Goal: Transaction & Acquisition: Purchase product/service

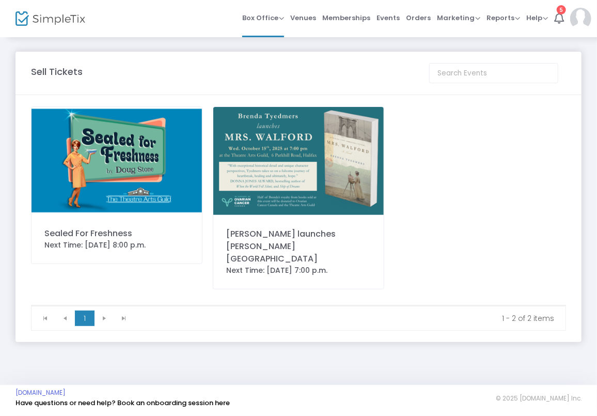
click at [121, 169] on img at bounding box center [116, 160] width 170 height 107
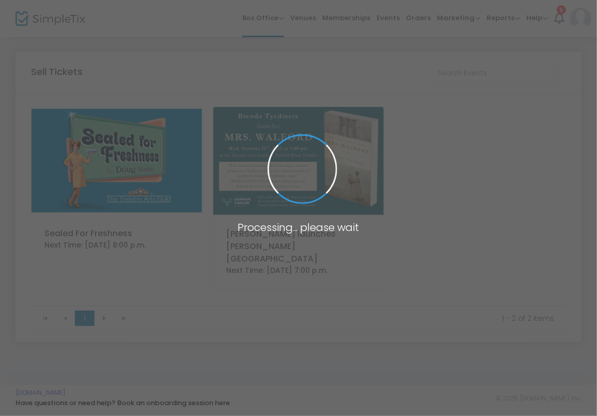
click at [121, 169] on span at bounding box center [298, 208] width 597 height 416
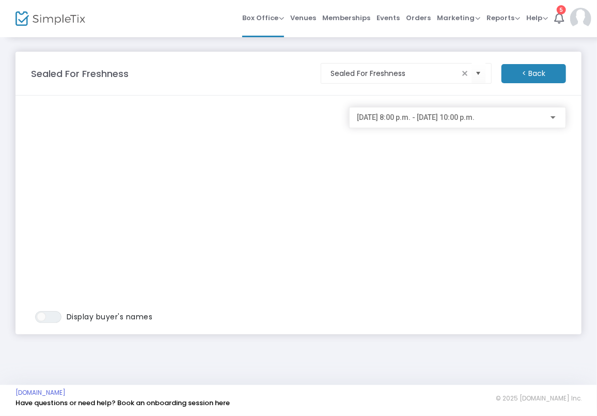
click at [555, 118] on div at bounding box center [552, 117] width 5 height 3
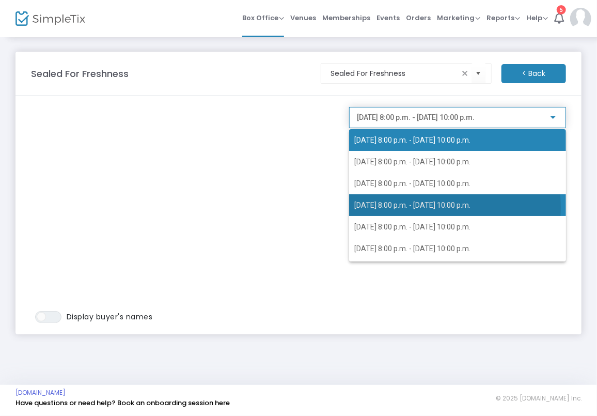
click at [419, 208] on span "[DATE] 8:00 p.m. - [DATE] 10:00 p.m." at bounding box center [412, 205] width 116 height 8
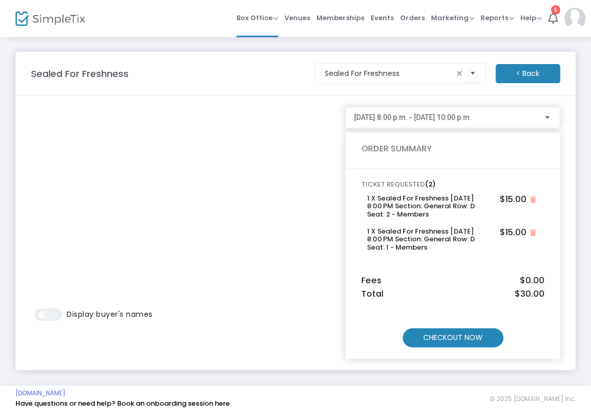
click at [460, 333] on m-button "CHECKOUT NOW" at bounding box center [453, 337] width 101 height 19
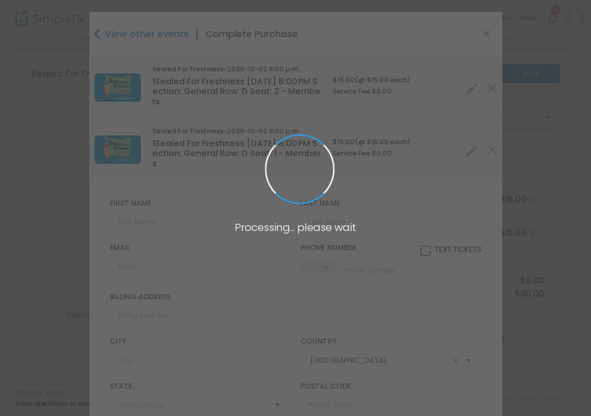
type input "[GEOGRAPHIC_DATA]"
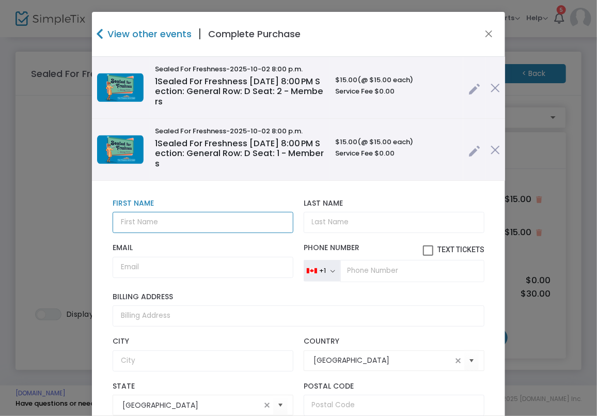
click at [186, 224] on input "text" at bounding box center [203, 222] width 181 height 21
type input "[PERSON_NAME]"
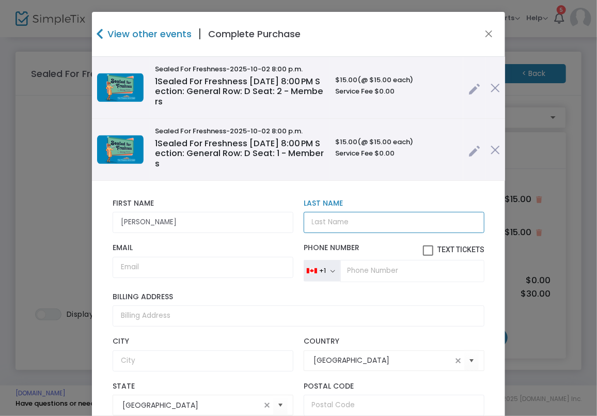
click at [408, 217] on input "Last Name" at bounding box center [394, 222] width 181 height 21
click at [323, 228] on input "Last Name" at bounding box center [394, 222] width 181 height 21
type input "s"
type input "Snow"
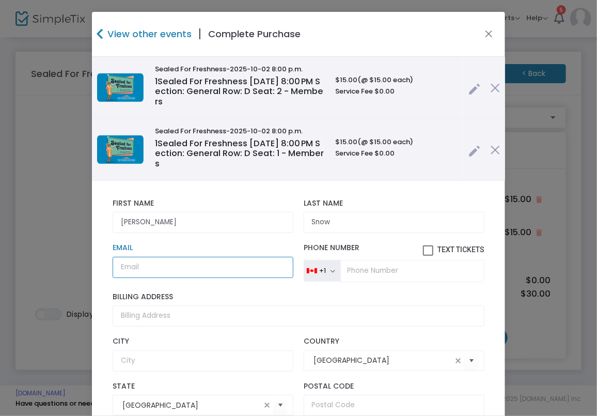
click at [242, 262] on input "Email" at bounding box center [203, 267] width 181 height 21
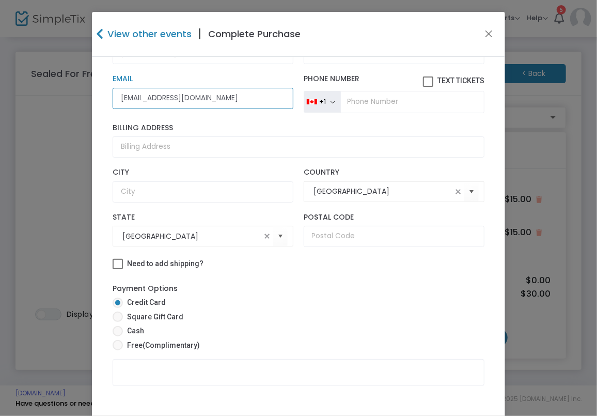
scroll to position [173, 0]
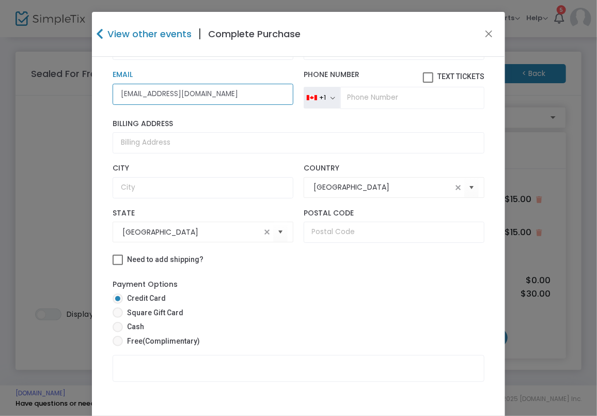
type input "[EMAIL_ADDRESS][DOMAIN_NAME]"
click at [116, 339] on span at bounding box center [118, 341] width 10 height 10
click at [117, 346] on input "Free (Complimentary)" at bounding box center [117, 346] width 1 height 1
radio input "true"
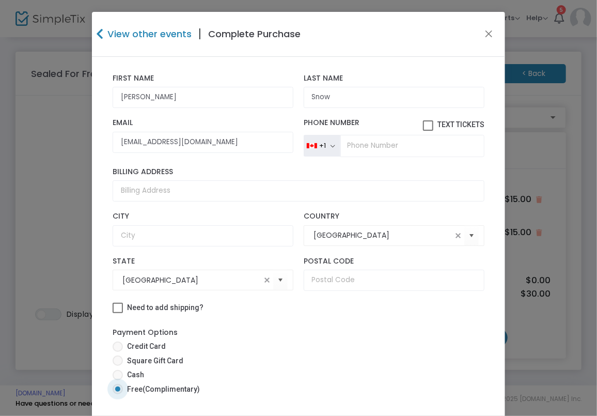
scroll to position [124, 0]
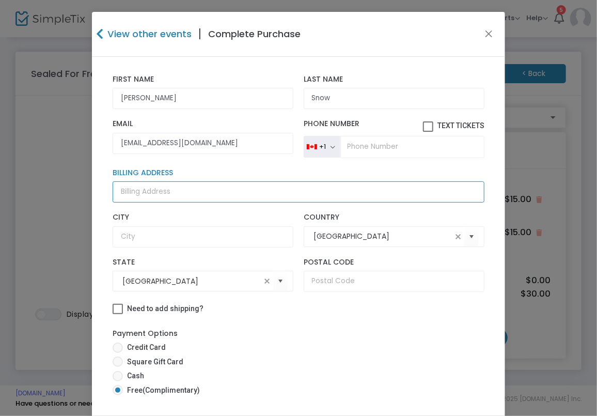
click at [230, 194] on input "Billing Address" at bounding box center [299, 191] width 372 height 21
type input "[STREET_ADDRESS][PERSON_NAME]"
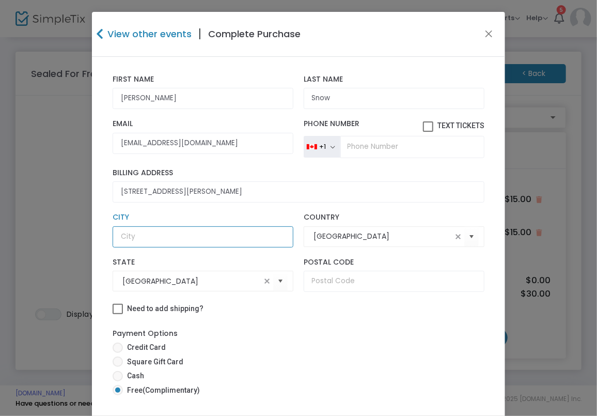
type input "[GEOGRAPHIC_DATA]"
type input "NS"
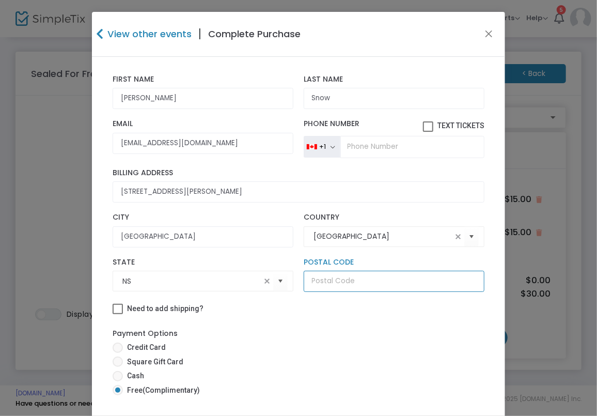
type input "B3P 1R3"
type input "NS"
drag, startPoint x: 444, startPoint y: 26, endPoint x: 413, endPoint y: 1, distance: 39.9
click at [418, 3] on ngb-modal-window "View other events | Complete Purchase Sealed For Freshness -2025-10-02 8:00 p.m…" at bounding box center [298, 208] width 597 height 416
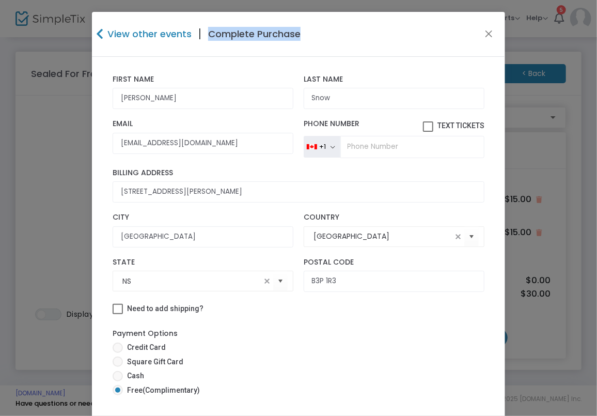
drag, startPoint x: 396, startPoint y: 21, endPoint x: 365, endPoint y: 18, distance: 30.7
click at [365, 18] on div "View other events | Complete Purchase" at bounding box center [298, 34] width 413 height 45
click at [113, 347] on span at bounding box center [118, 347] width 10 height 10
click at [117, 353] on input "Credit Card" at bounding box center [117, 353] width 1 height 1
radio input "true"
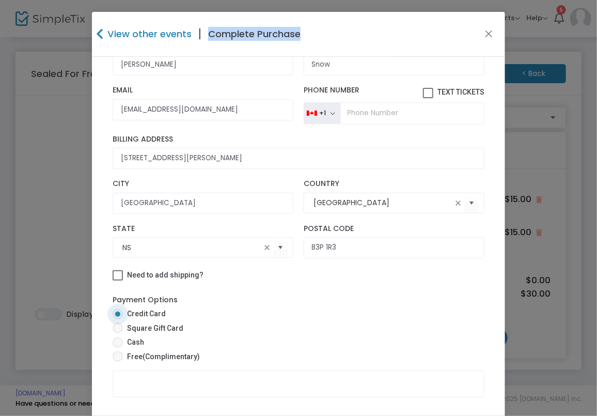
scroll to position [173, 0]
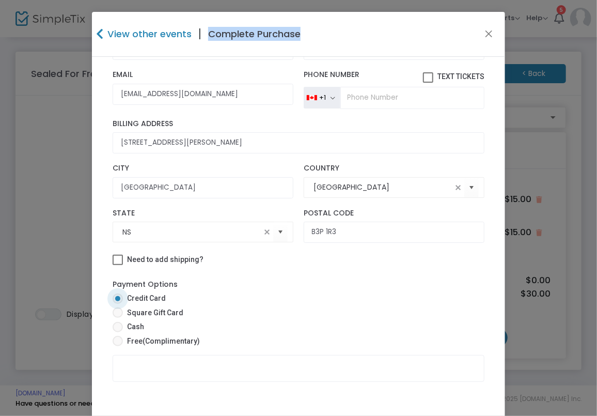
click at [118, 337] on span at bounding box center [118, 341] width 10 height 10
click at [118, 346] on input "Free (Complimentary)" at bounding box center [117, 346] width 1 height 1
radio input "true"
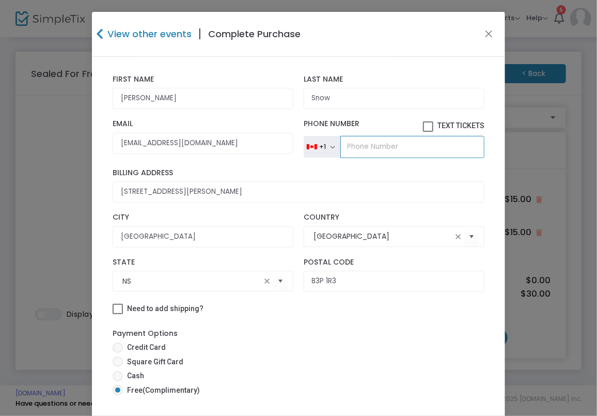
click at [422, 147] on input "tel" at bounding box center [412, 147] width 144 height 22
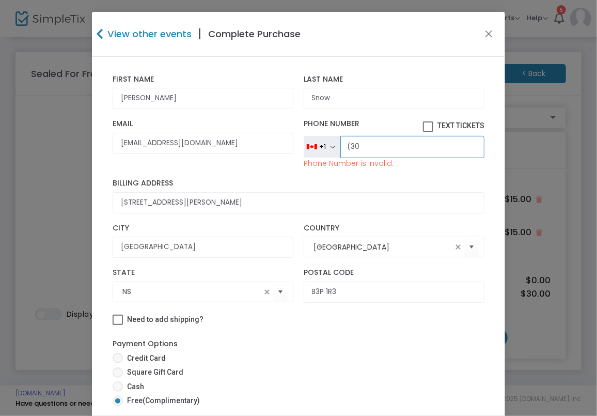
type input "(3"
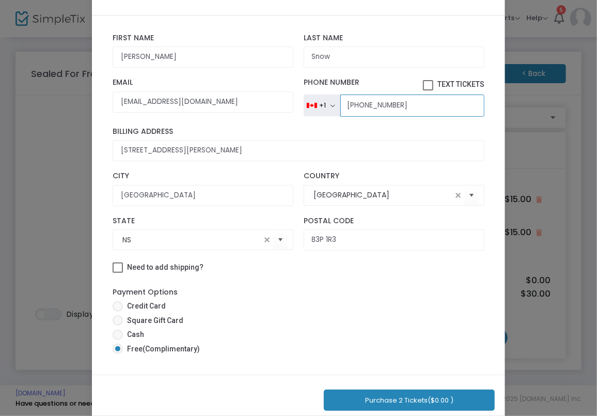
scroll to position [62, 0]
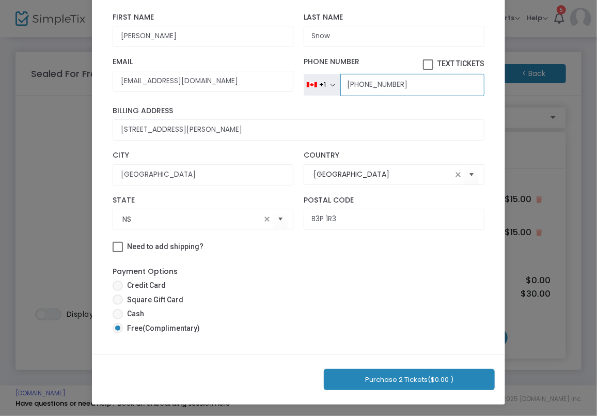
type input "[PHONE_NUMBER]"
click at [402, 379] on button "Purchase 2 Tickets ($0.00 )" at bounding box center [409, 379] width 171 height 21
